Goal: Transaction & Acquisition: Obtain resource

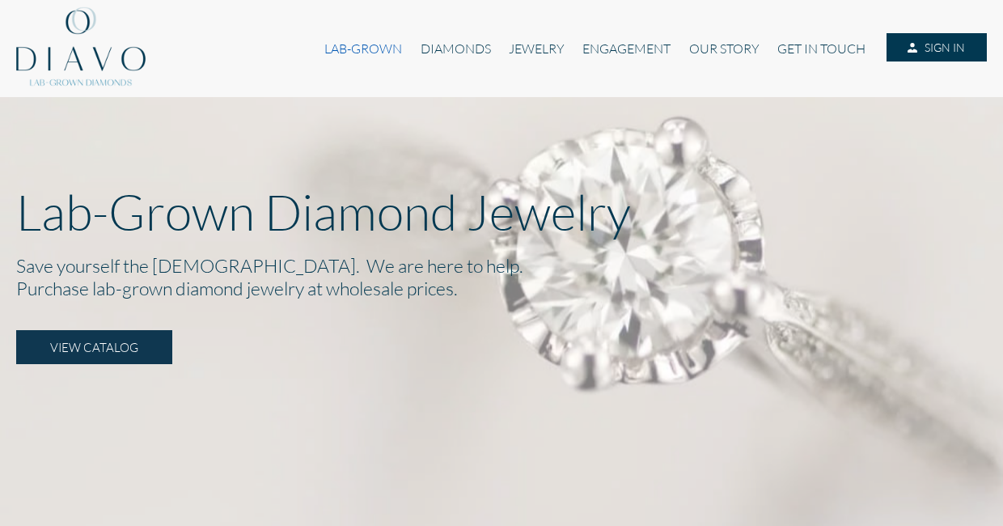
click at [367, 47] on link "LAB-GROWN" at bounding box center [362, 48] width 95 height 31
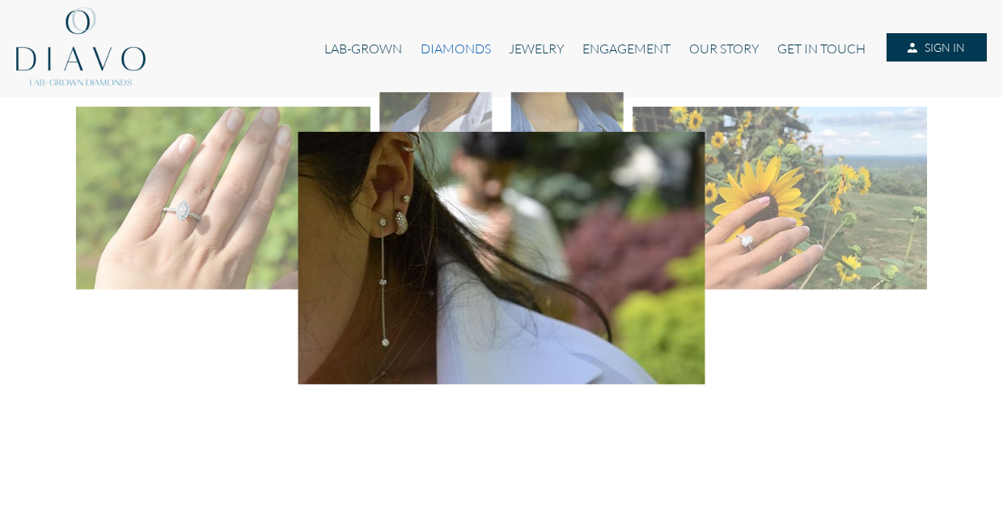
click at [454, 44] on link "DIAMONDS" at bounding box center [456, 48] width 88 height 31
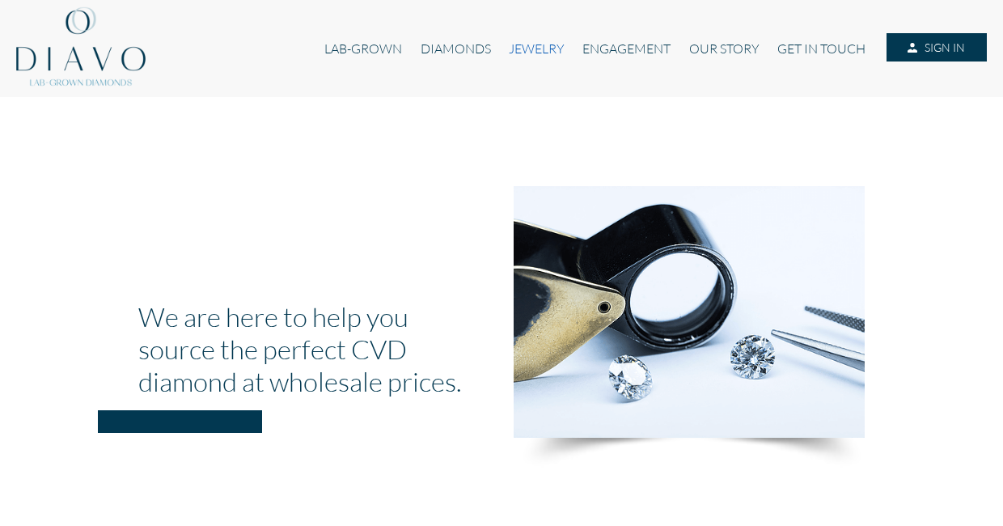
click at [546, 47] on link "JEWELRY" at bounding box center [537, 48] width 74 height 31
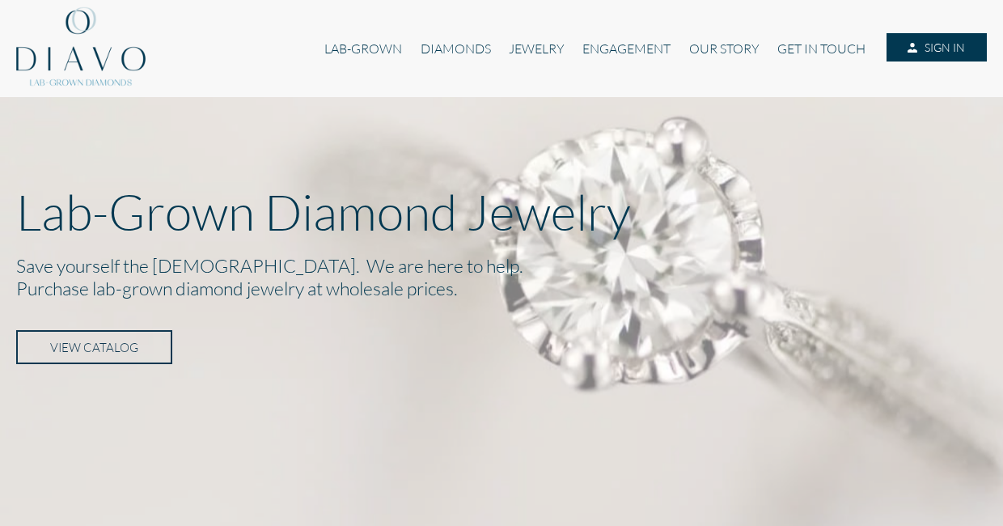
click at [100, 339] on link "VIEW CATALOG" at bounding box center [94, 347] width 156 height 34
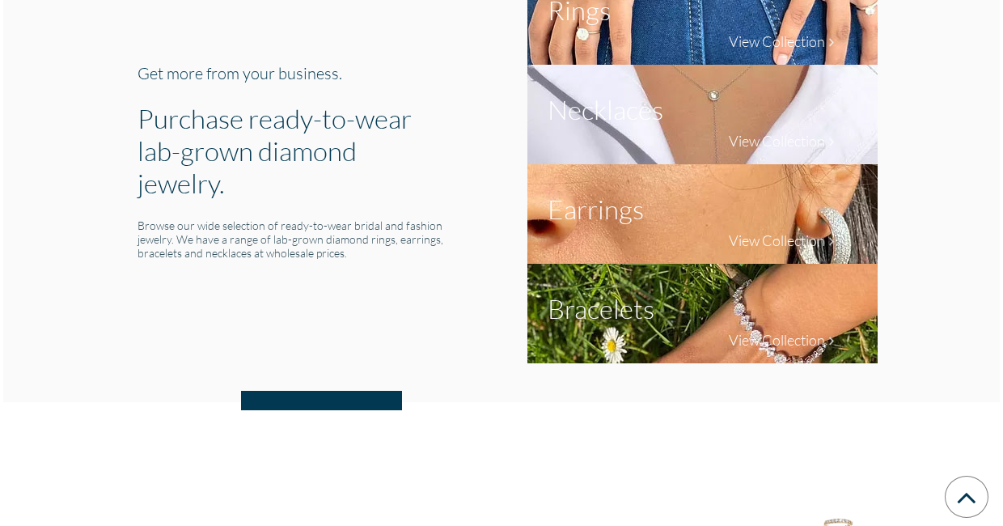
scroll to position [684, 0]
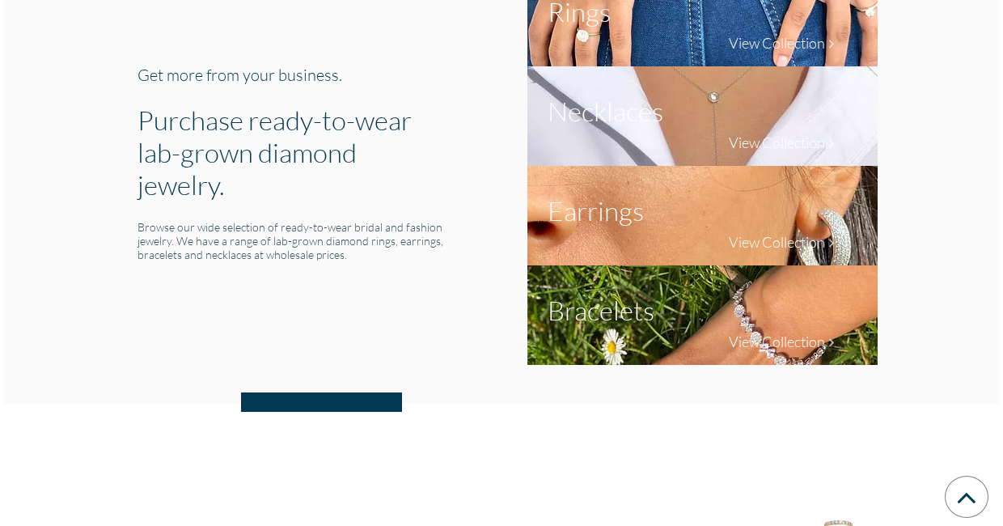
click at [795, 235] on h4 "View Collection" at bounding box center [777, 242] width 96 height 18
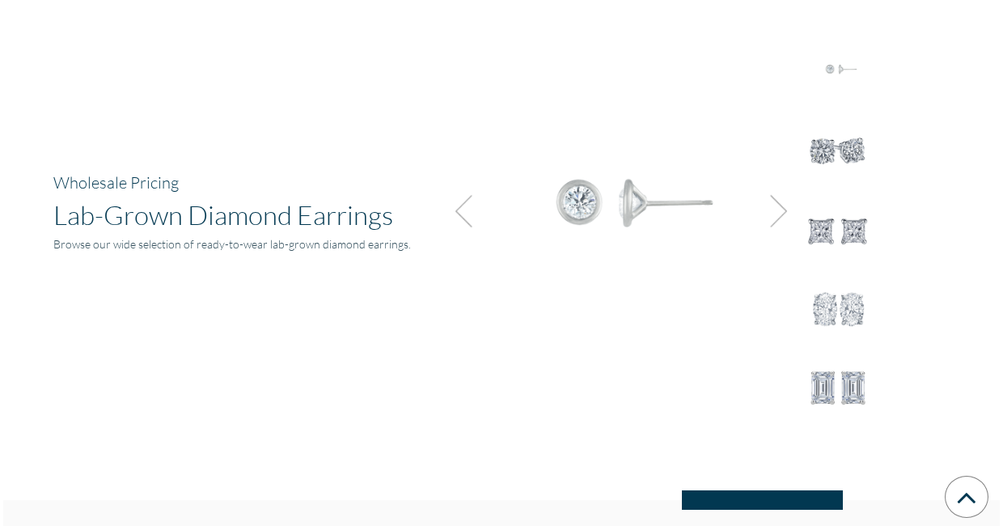
scroll to position [2112, 0]
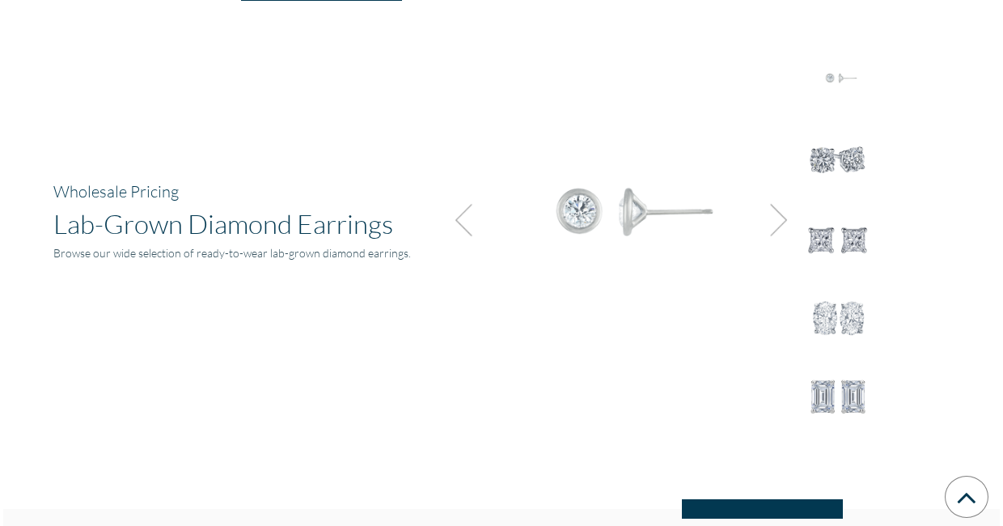
click at [776, 222] on img at bounding box center [774, 220] width 44 height 44
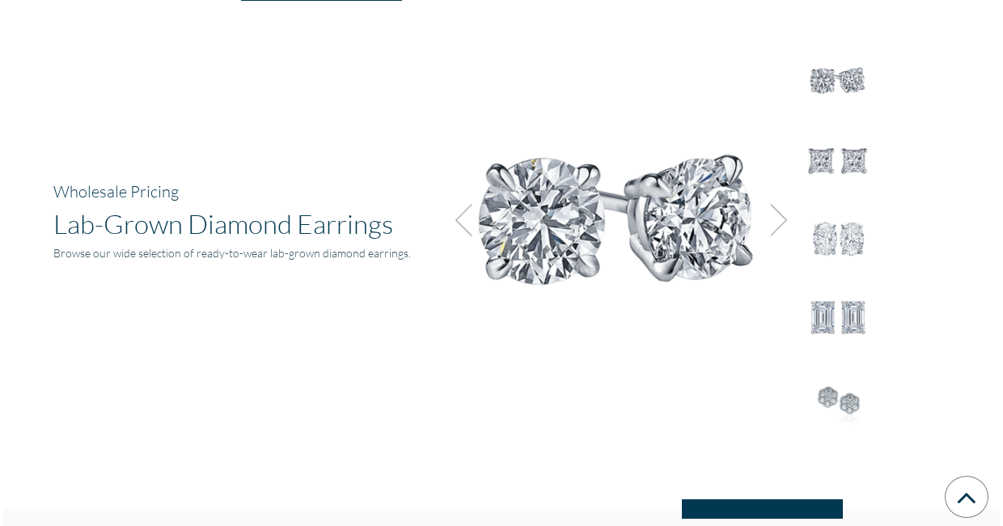
click at [776, 222] on img at bounding box center [774, 220] width 44 height 44
click at [846, 224] on img at bounding box center [837, 239] width 73 height 73
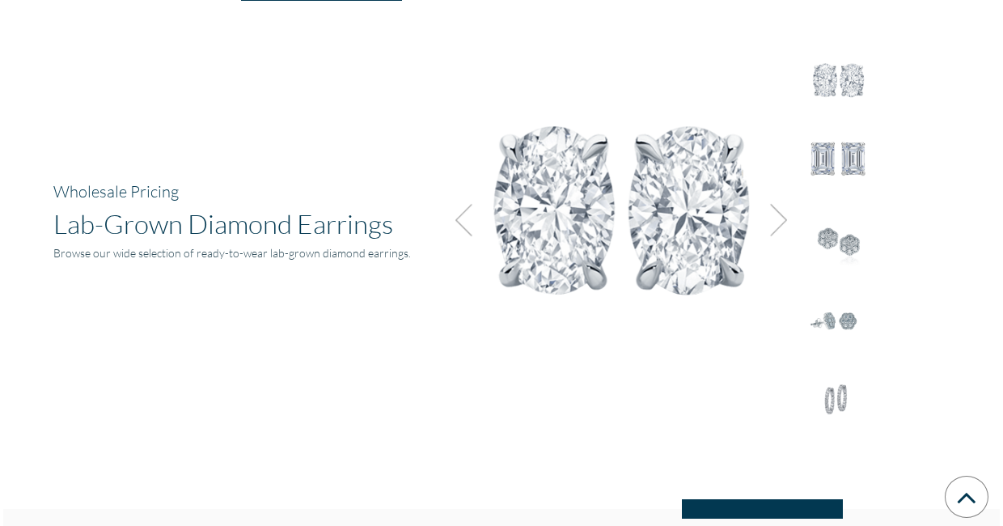
click at [656, 247] on img at bounding box center [619, 214] width 364 height 364
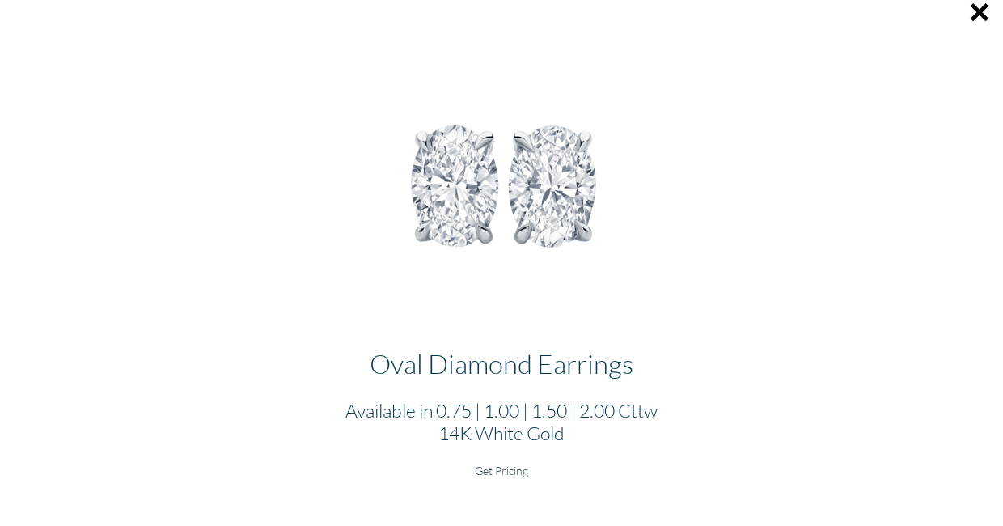
scroll to position [19, 0]
click at [501, 467] on h6 "Get Pricing" at bounding box center [501, 470] width 977 height 14
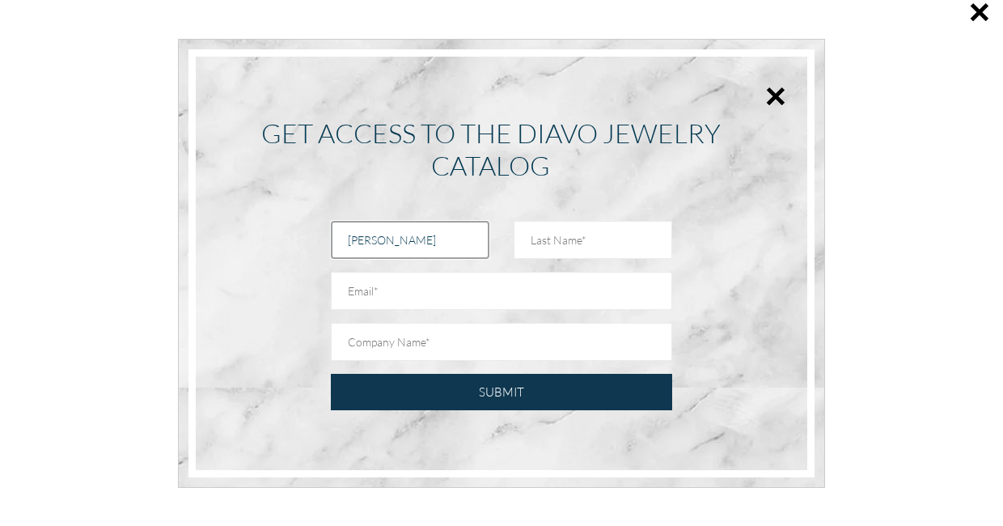
type input "[PERSON_NAME]"
type input "hussain"
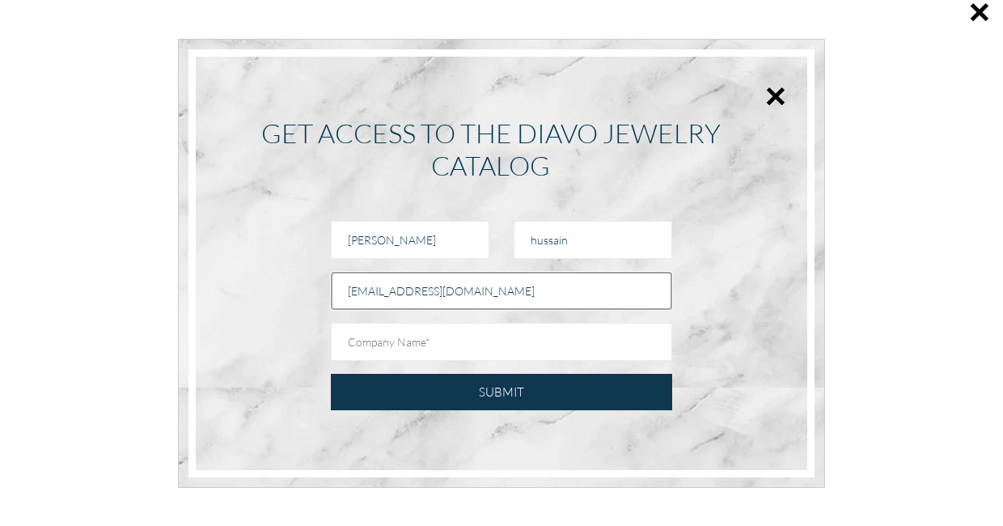
type input "[EMAIL_ADDRESS][DOMAIN_NAME]"
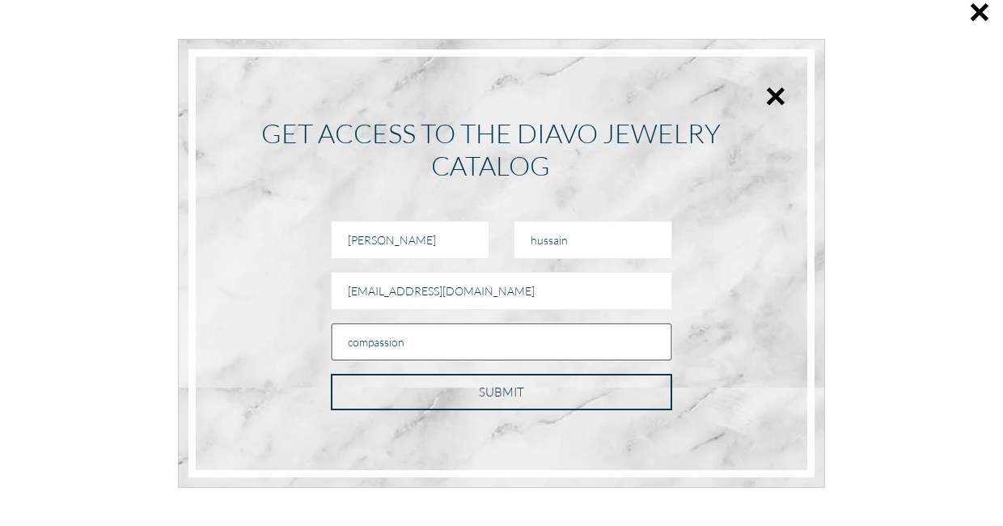
type input "compassion"
click at [460, 382] on input "SUBMIT" at bounding box center [501, 392] width 341 height 36
click at [607, 395] on input "SUBMIT" at bounding box center [501, 392] width 341 height 36
click at [561, 403] on input "SUBMIT" at bounding box center [501, 392] width 341 height 36
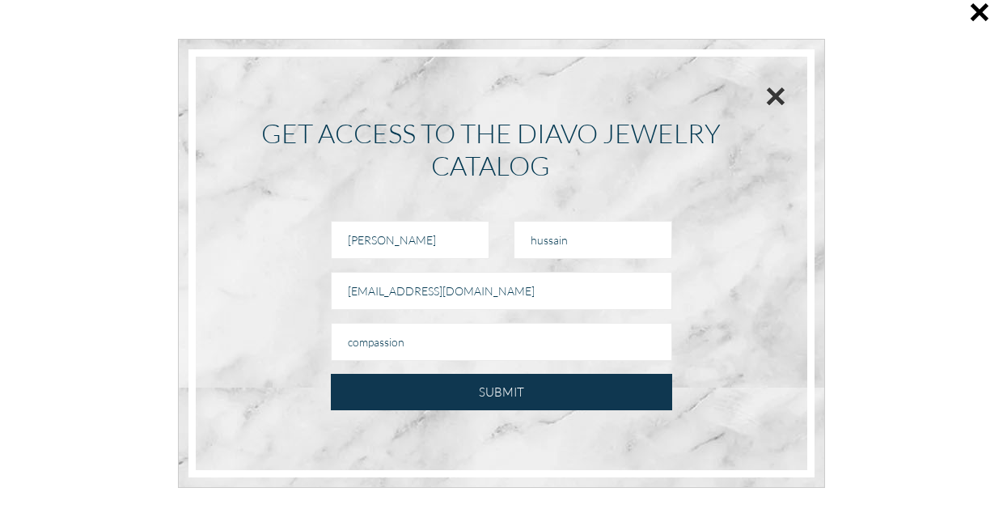
click at [779, 99] on button "×" at bounding box center [775, 96] width 21 height 36
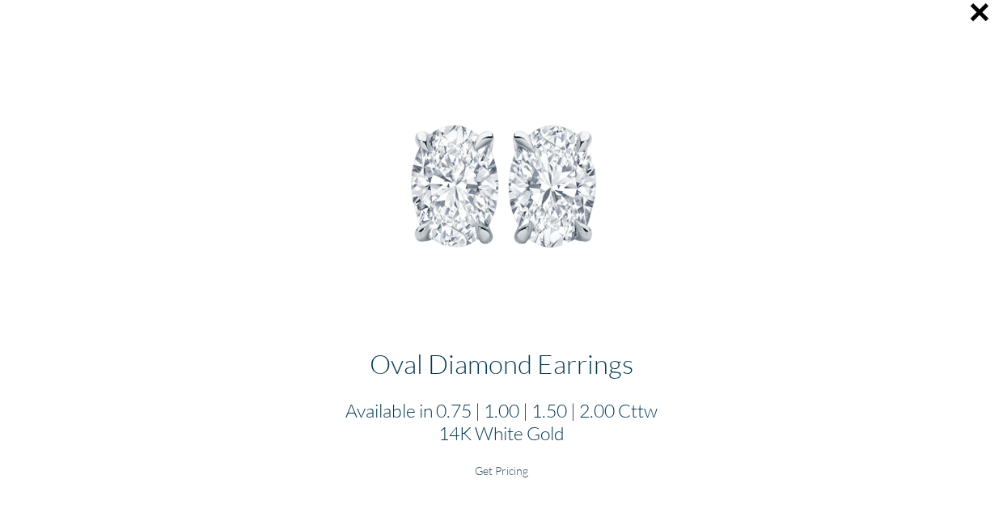
scroll to position [3200, 0]
